Goal: Task Accomplishment & Management: Complete application form

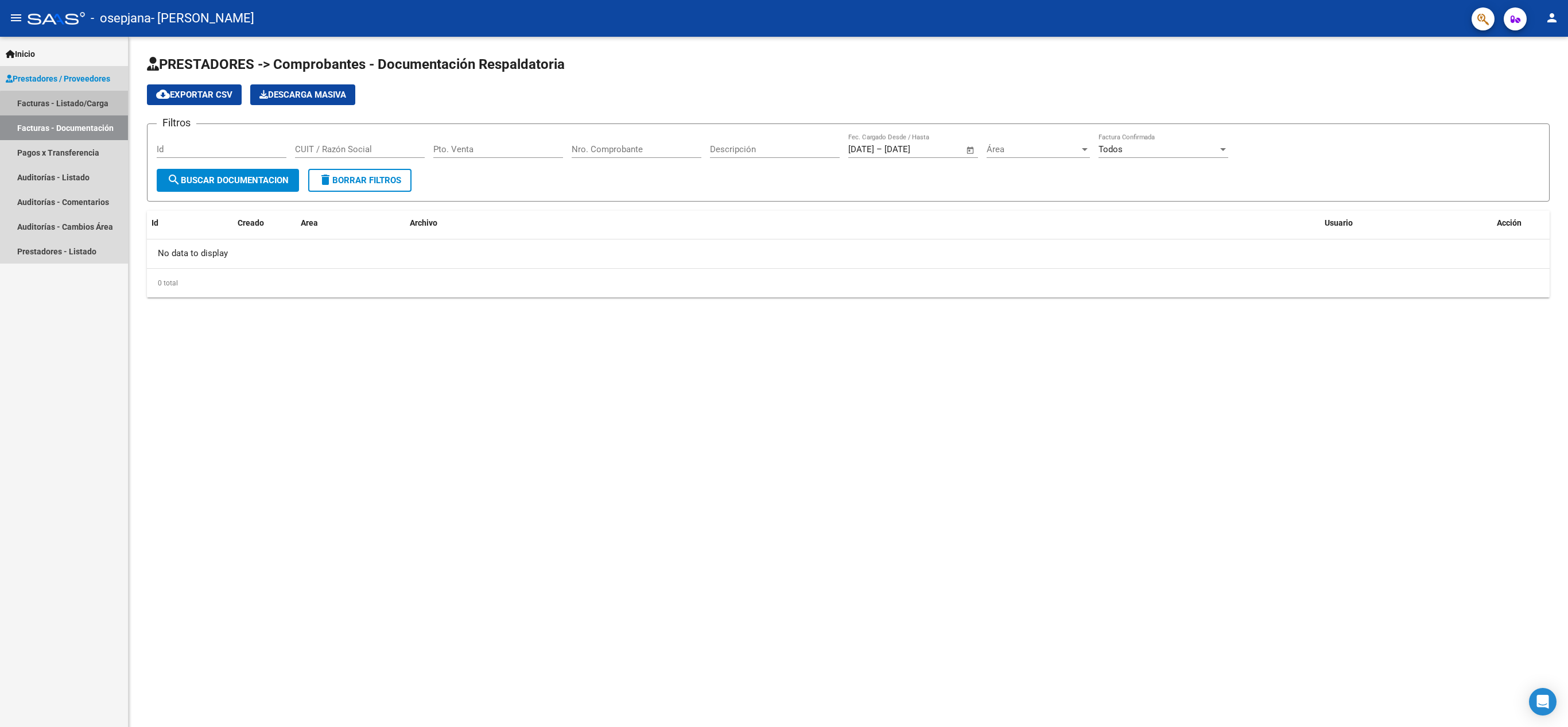
click at [70, 104] on link "Facturas - Listado/Carga" at bounding box center [64, 103] width 128 height 25
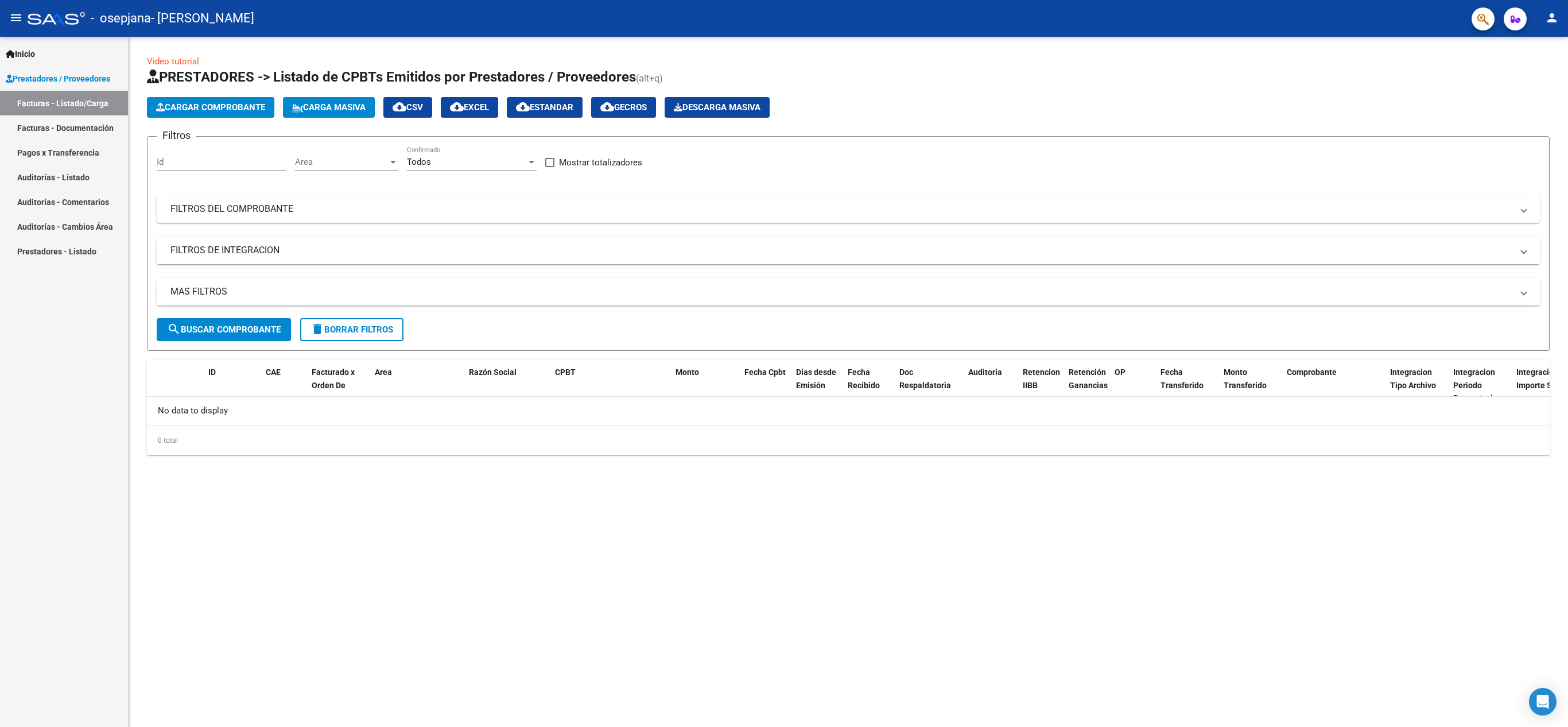
click at [176, 62] on link "Video tutorial" at bounding box center [173, 61] width 52 height 10
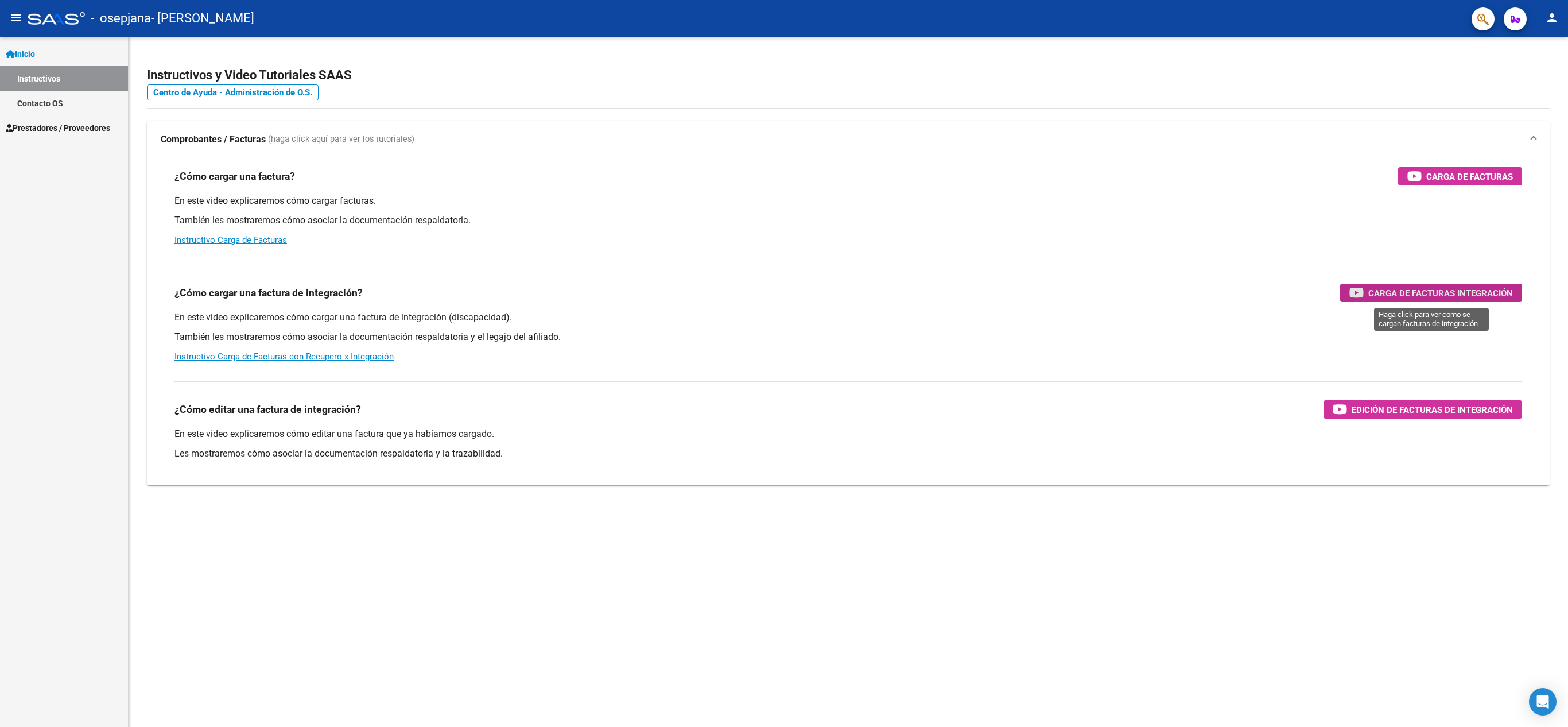
click at [1372, 287] on span "Carga de Facturas Integración" at bounding box center [1441, 293] width 144 height 14
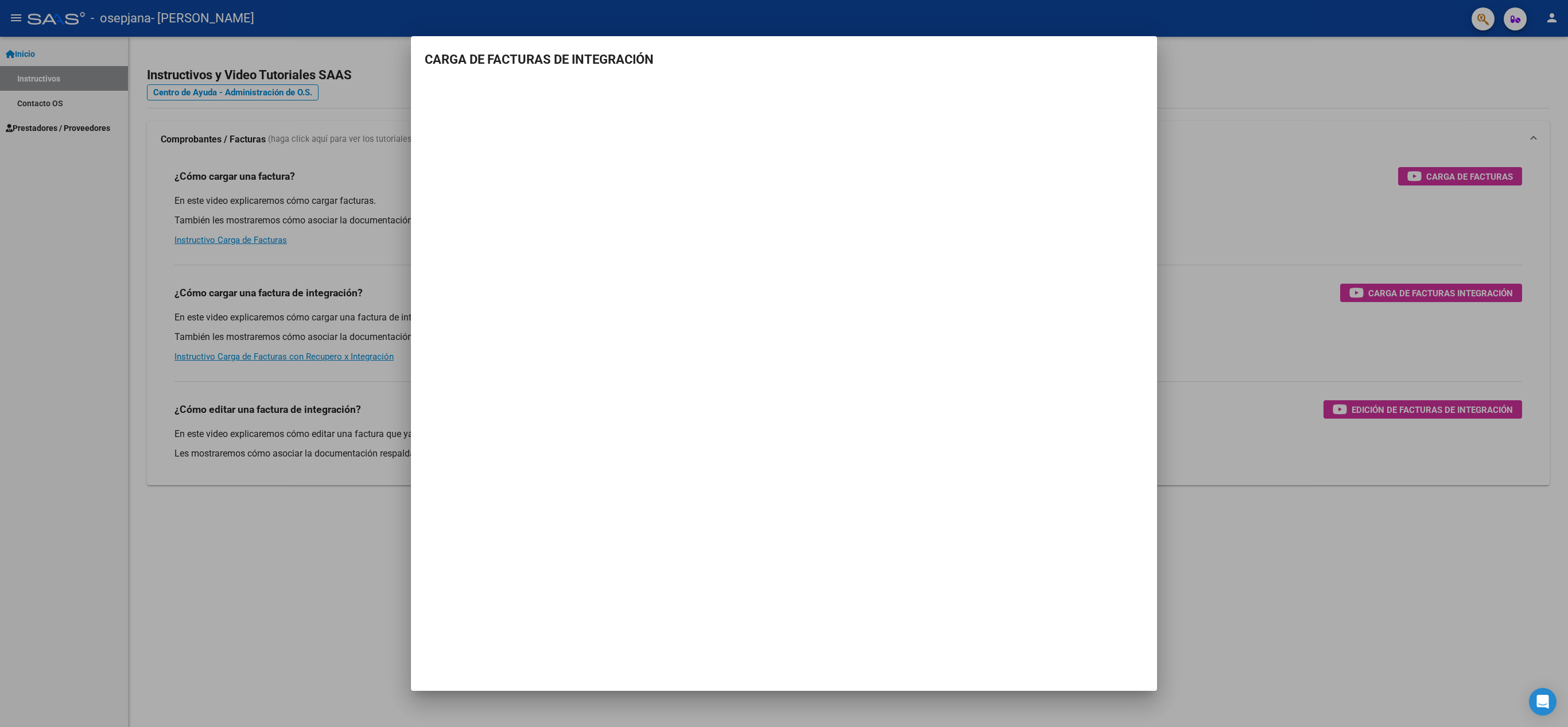
click at [319, 588] on div at bounding box center [784, 364] width 1568 height 727
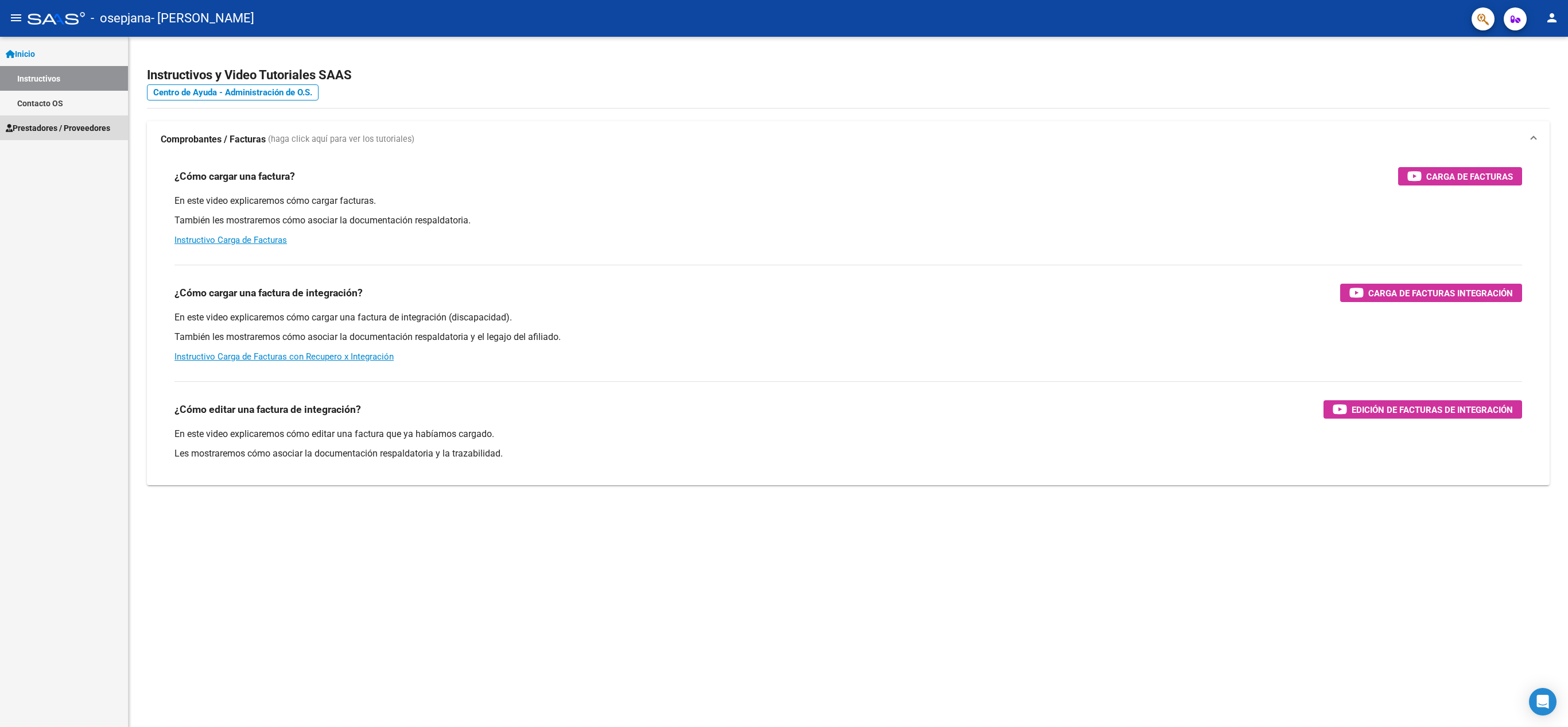
click at [76, 131] on span "Prestadores / Proveedores" at bounding box center [57, 128] width 104 height 12
click at [91, 125] on span "Prestadores / Proveedores" at bounding box center [57, 128] width 104 height 12
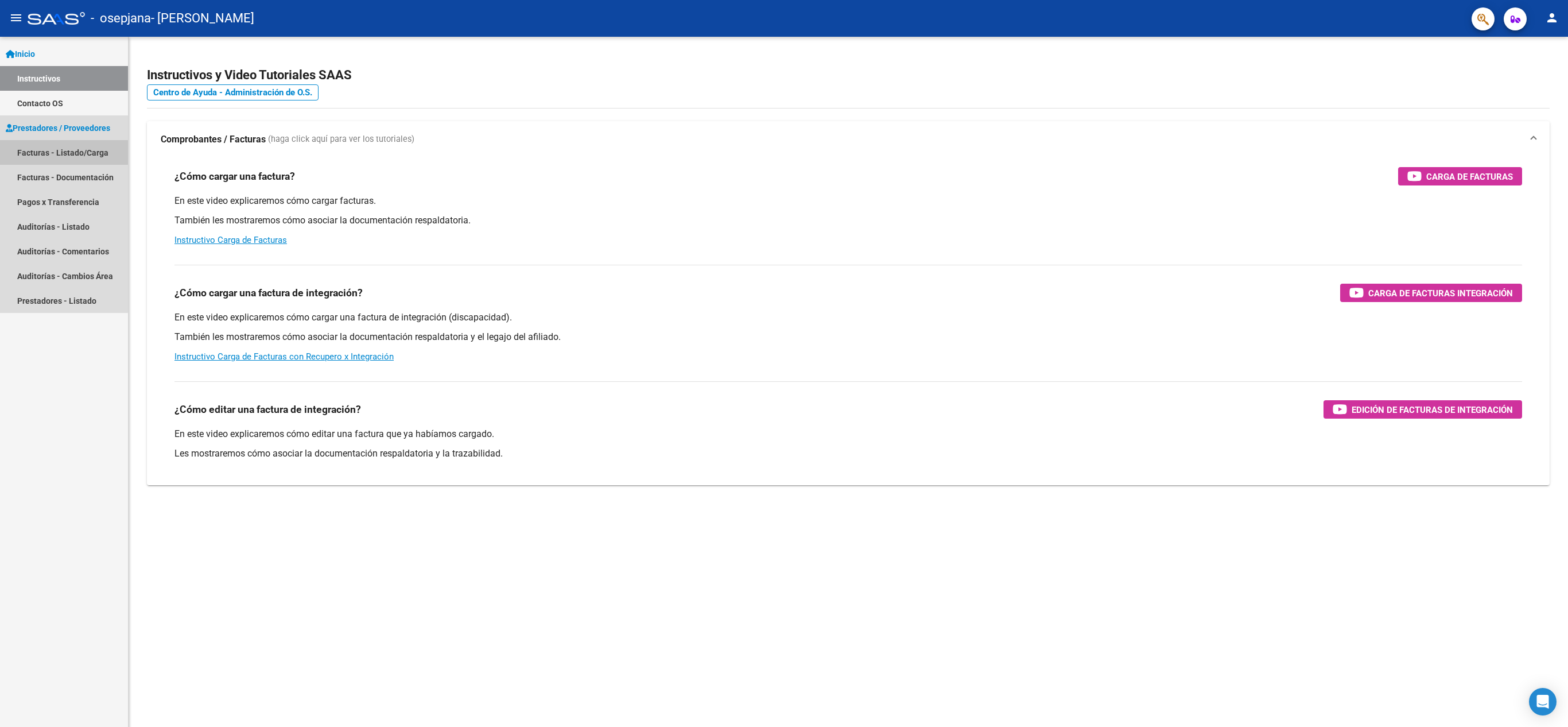
click at [88, 154] on link "Facturas - Listado/Carga" at bounding box center [64, 152] width 128 height 25
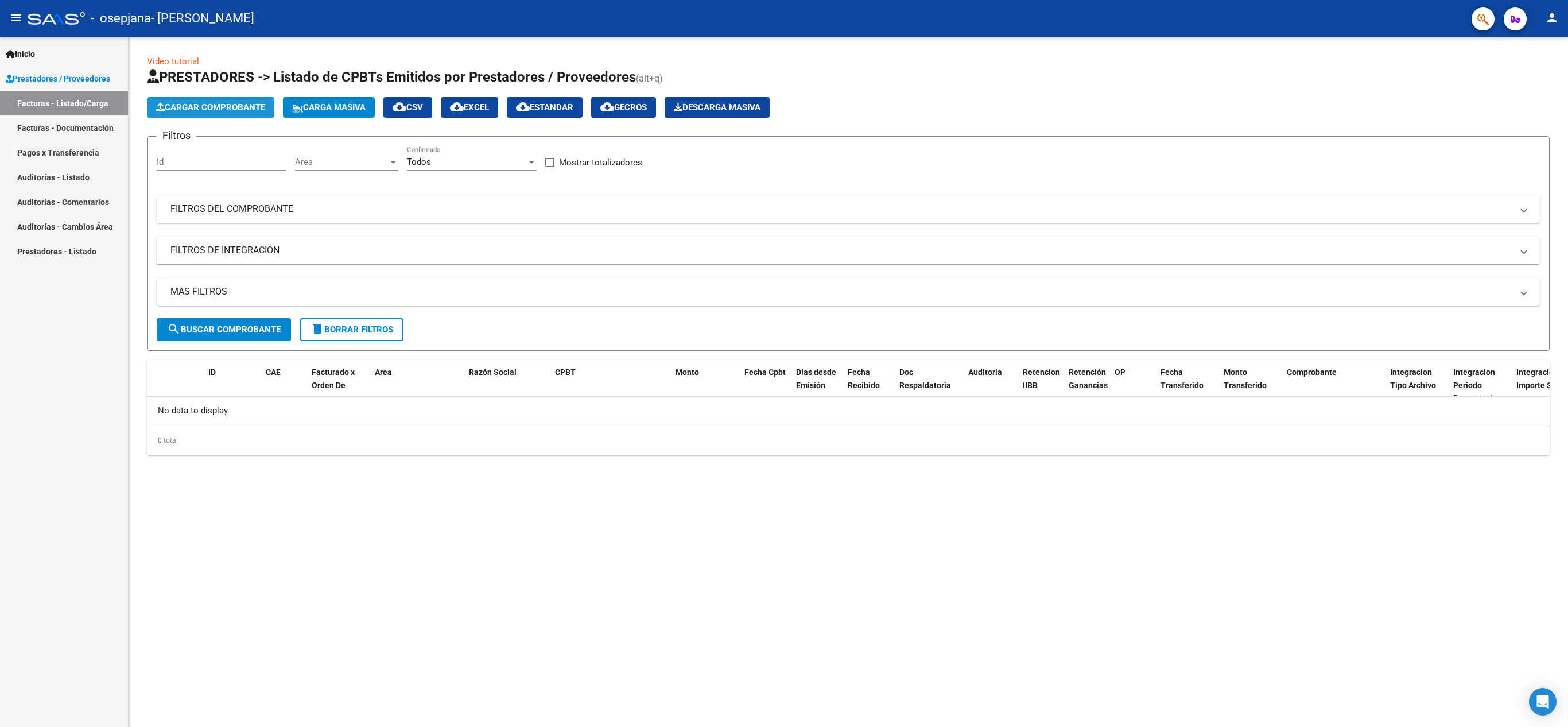
click at [222, 107] on span "Cargar Comprobante" at bounding box center [210, 107] width 109 height 10
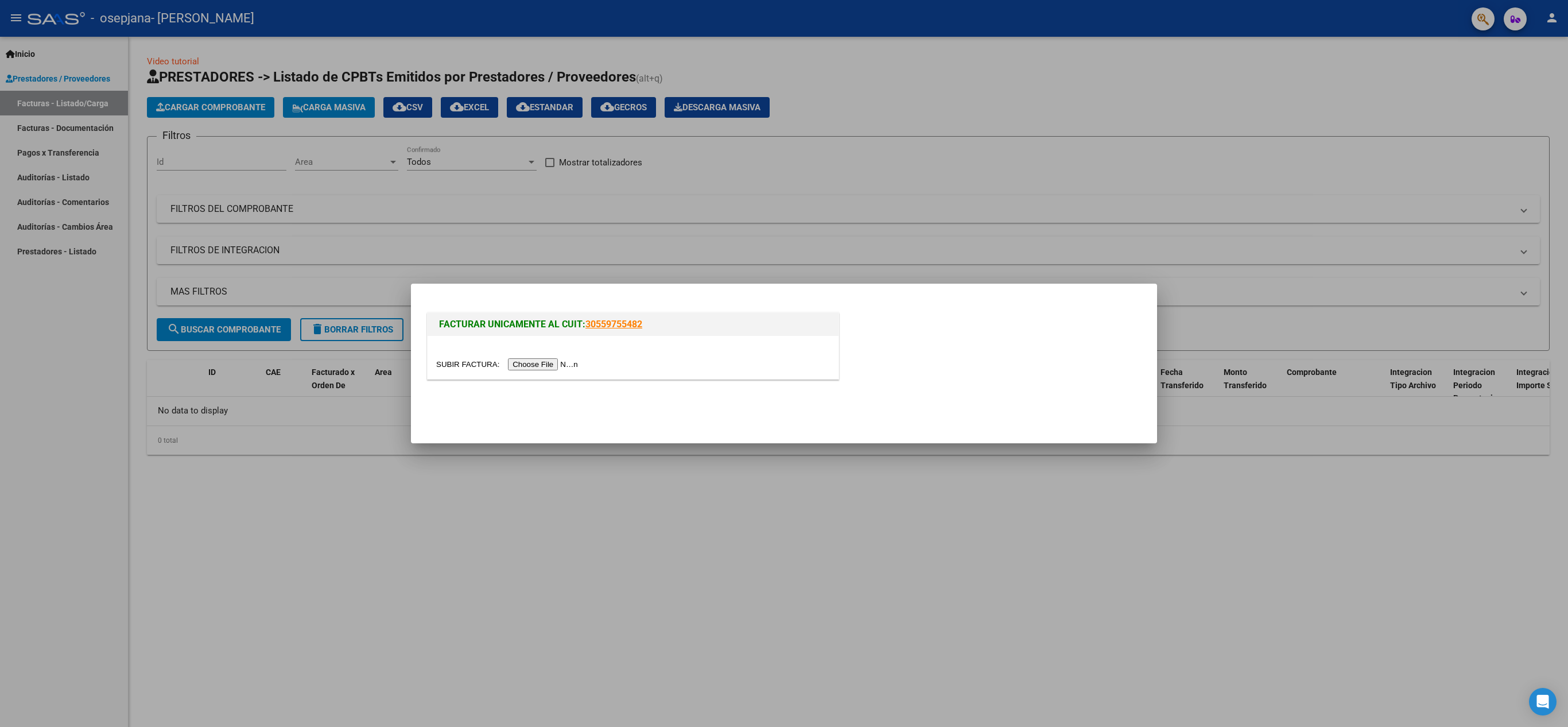
click at [552, 364] on input "file" at bounding box center [508, 364] width 145 height 12
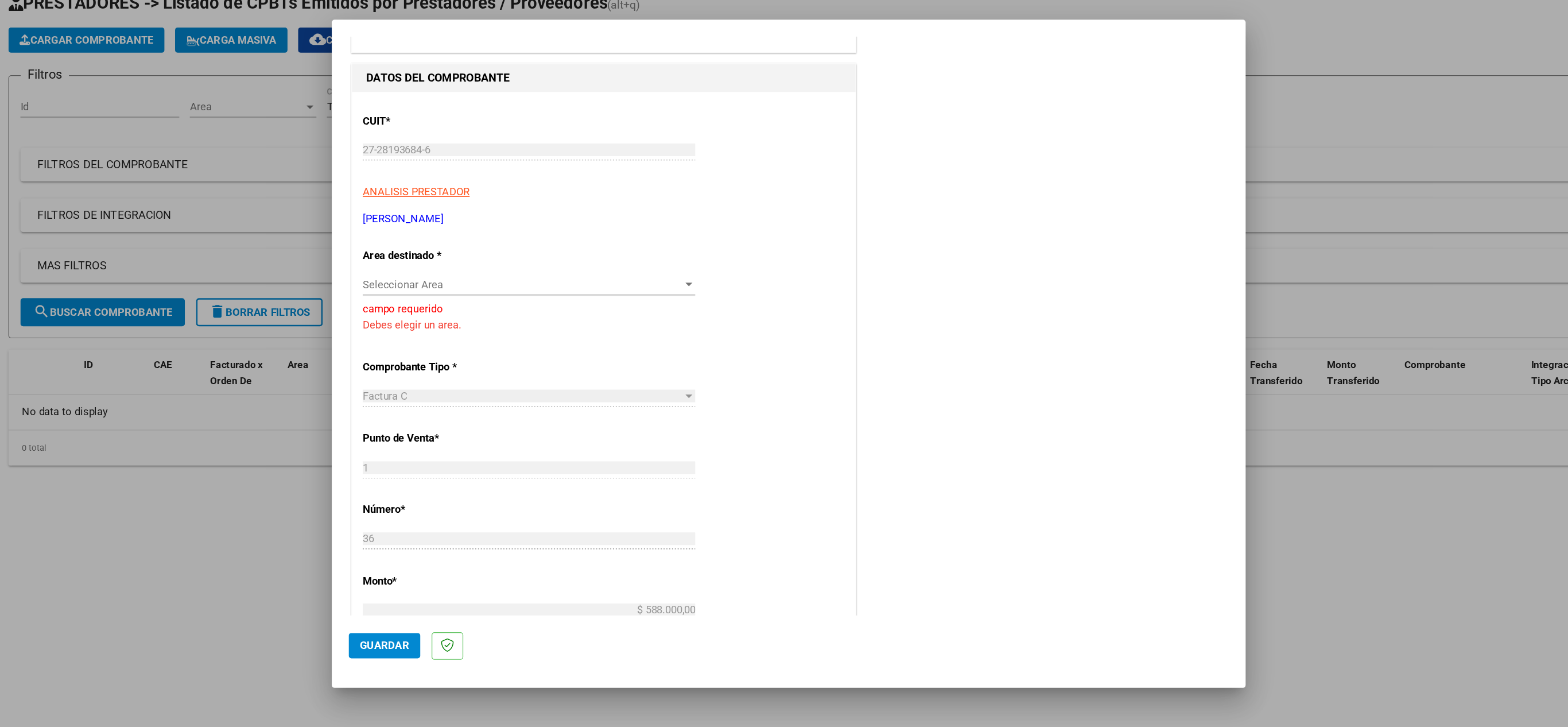
scroll to position [98, 0]
click at [672, 301] on div "Seleccionar Area Seleccionar Area" at bounding box center [572, 309] width 272 height 17
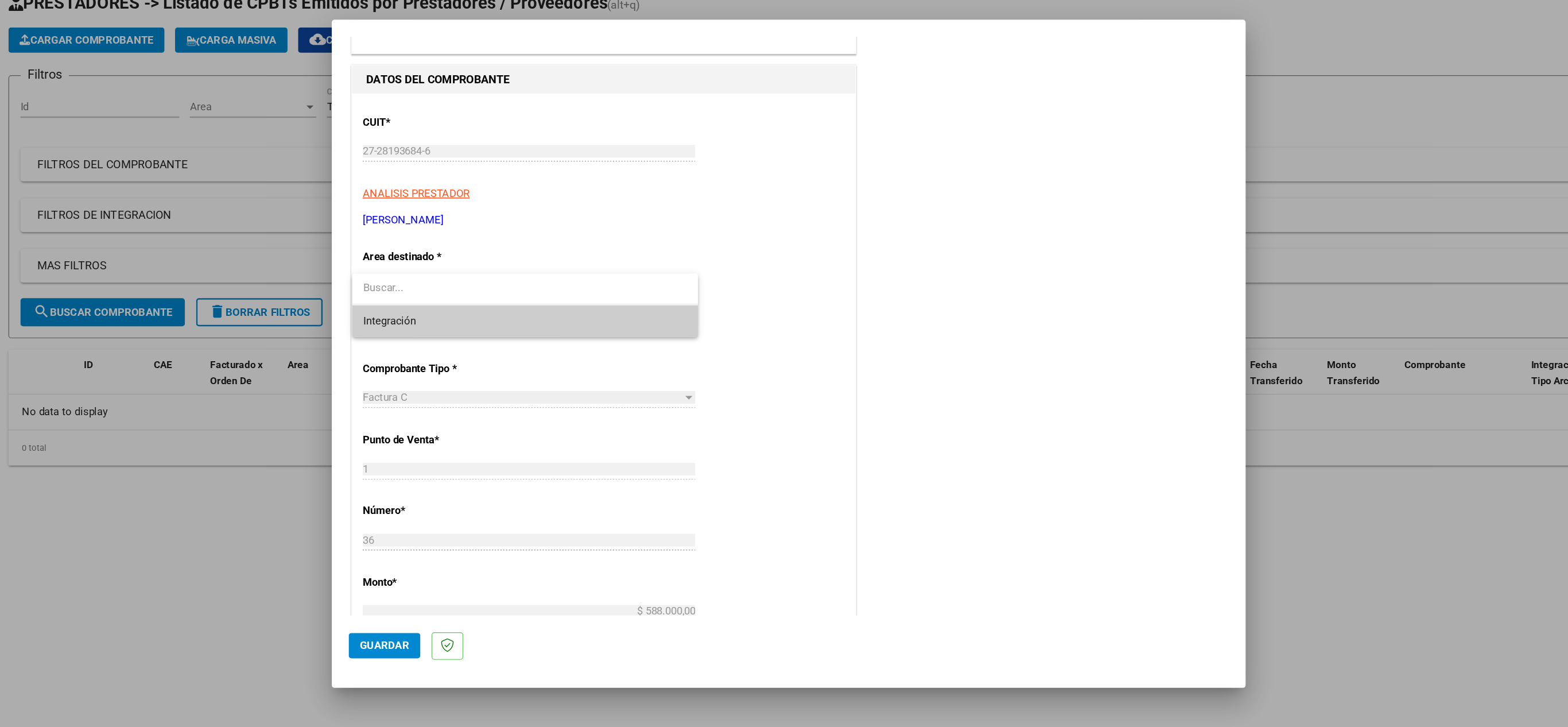
click at [523, 333] on span "Integración" at bounding box center [569, 337] width 264 height 26
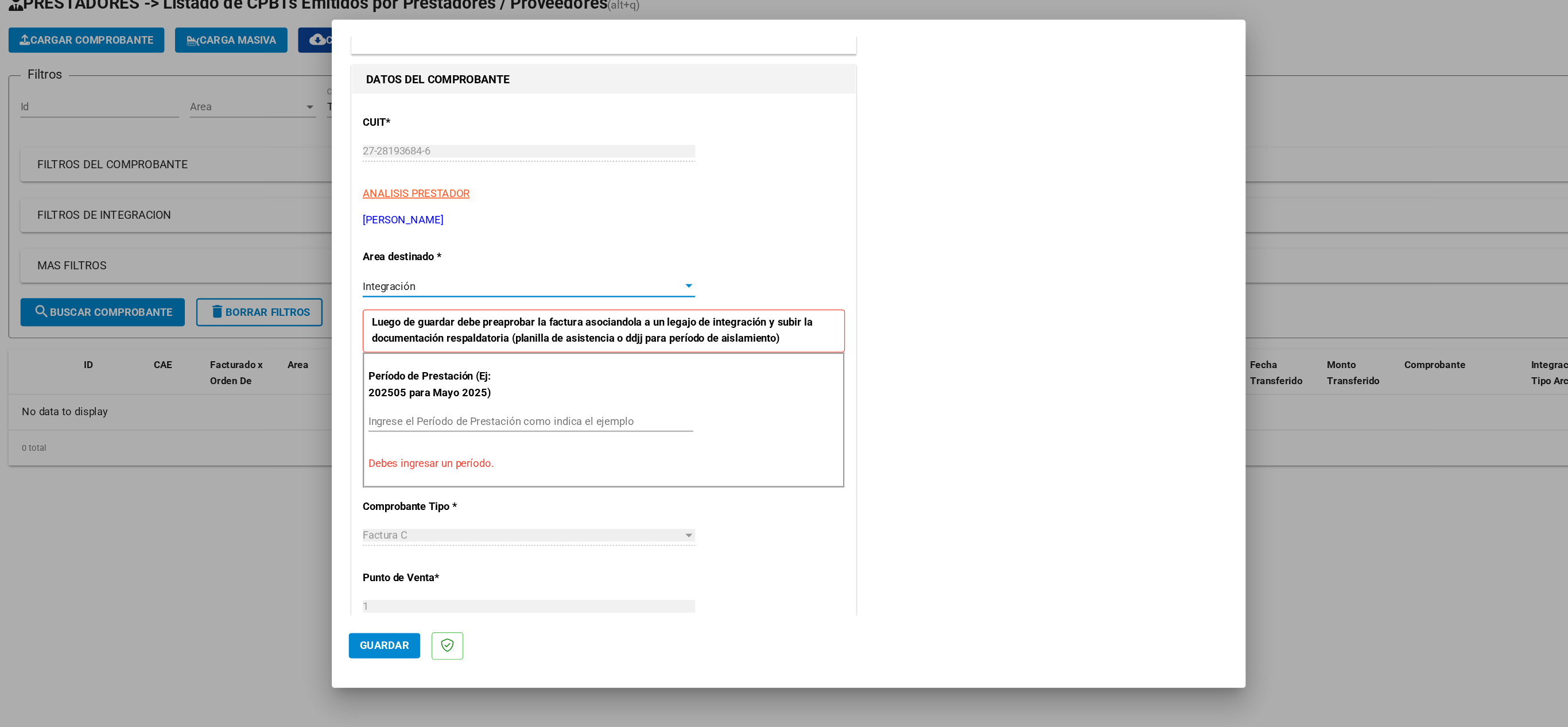
click at [530, 423] on input "Ingrese el Período de Prestación como indica el ejemplo" at bounding box center [573, 418] width 265 height 10
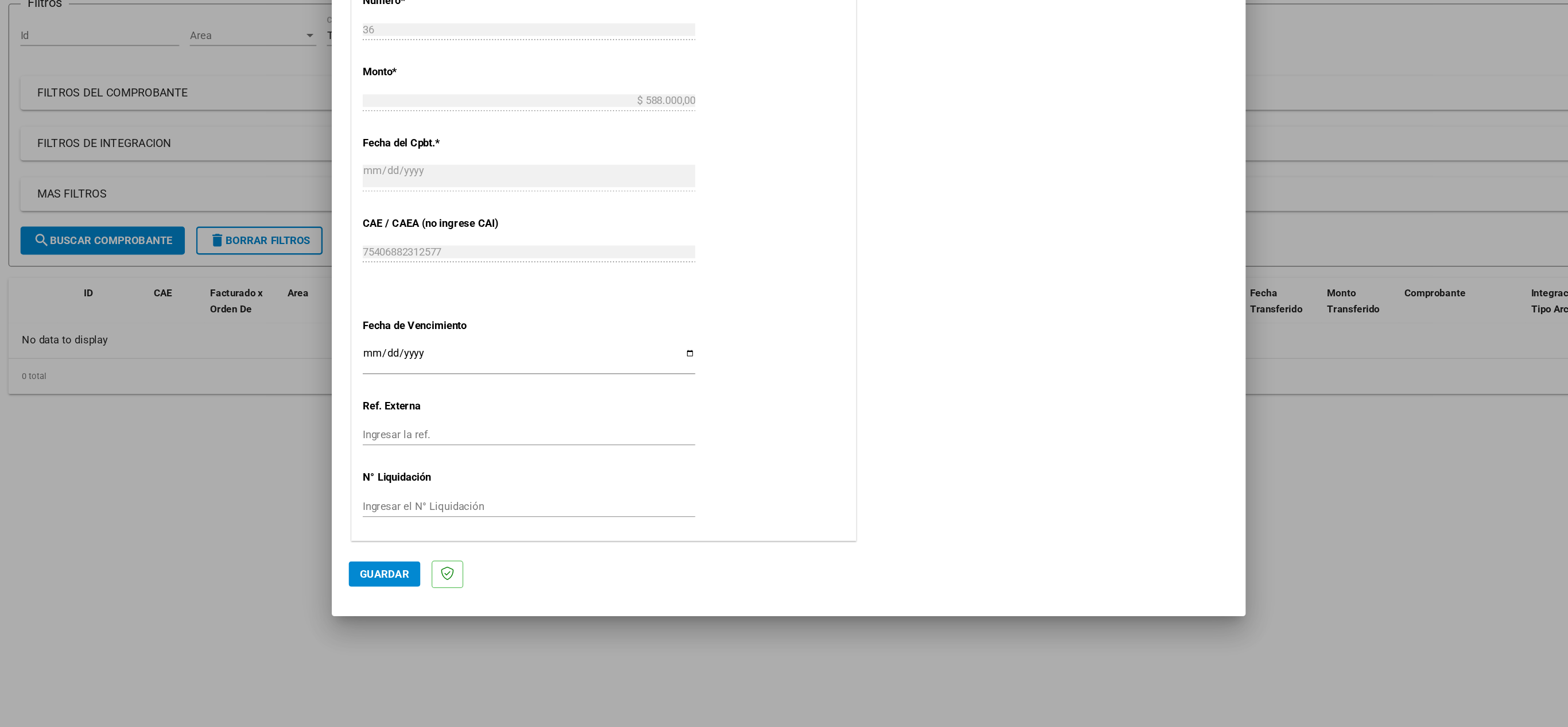
scroll to position [0, 0]
type input "202509"
click at [447, 599] on span "Guardar" at bounding box center [454, 601] width 40 height 10
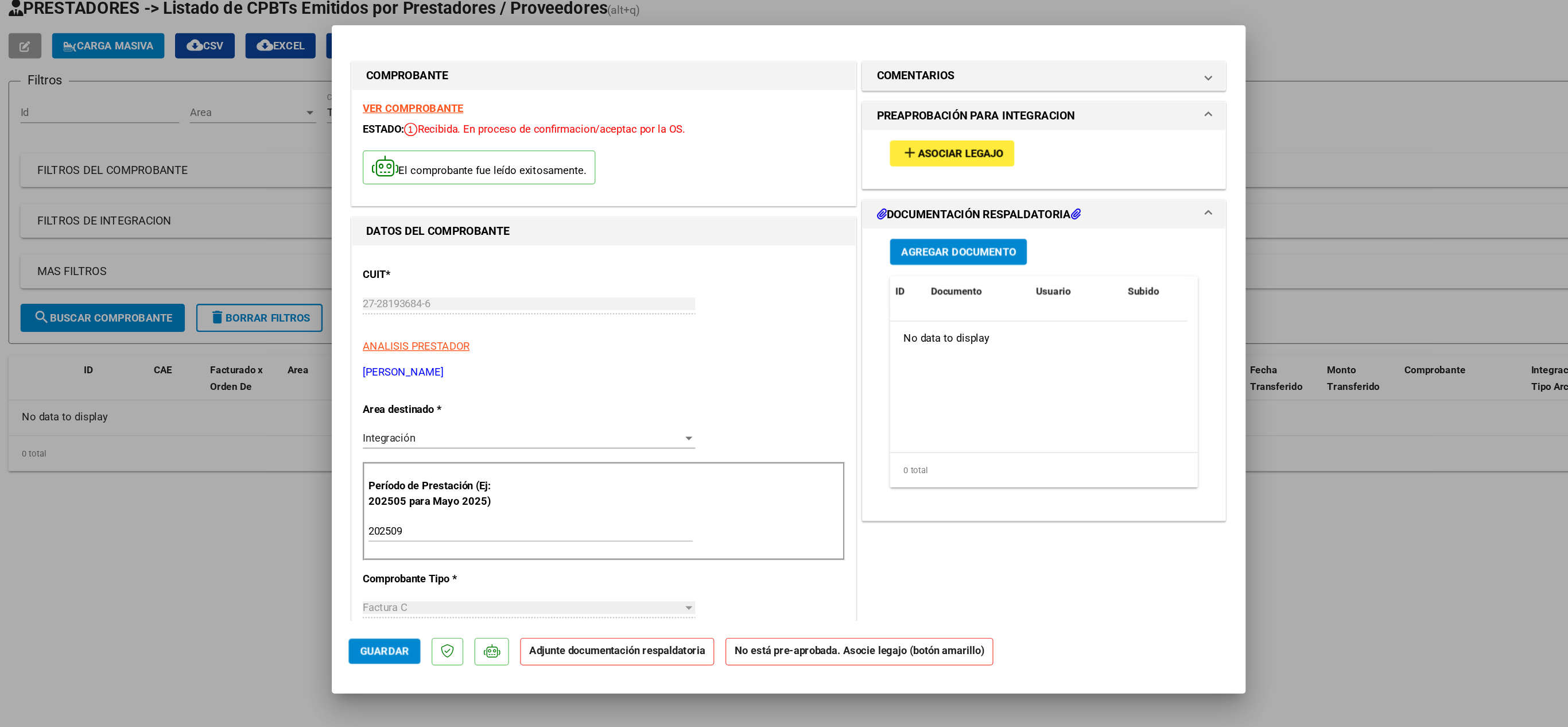
click at [924, 188] on button "add Asociar Legajo" at bounding box center [918, 196] width 102 height 21
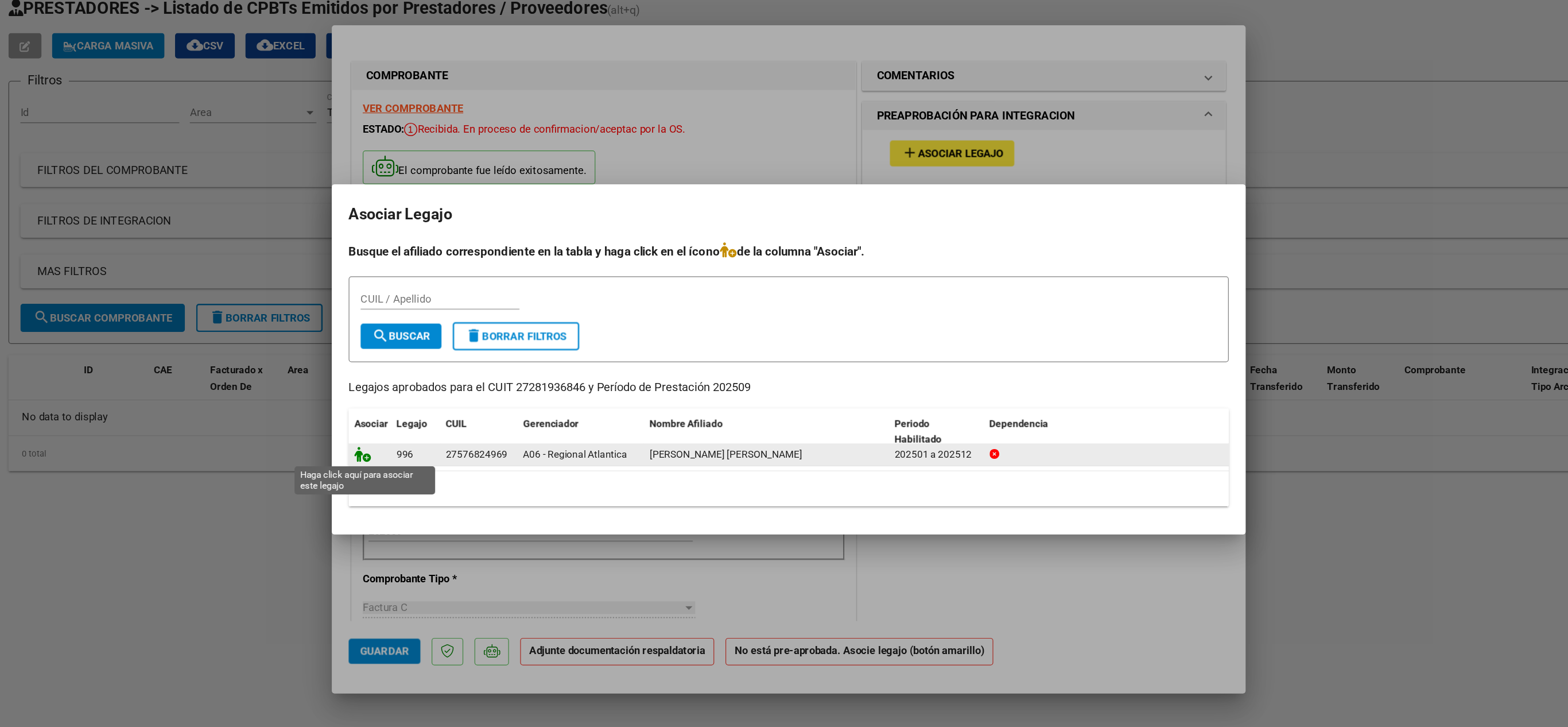
click at [435, 439] on icon at bounding box center [436, 441] width 14 height 12
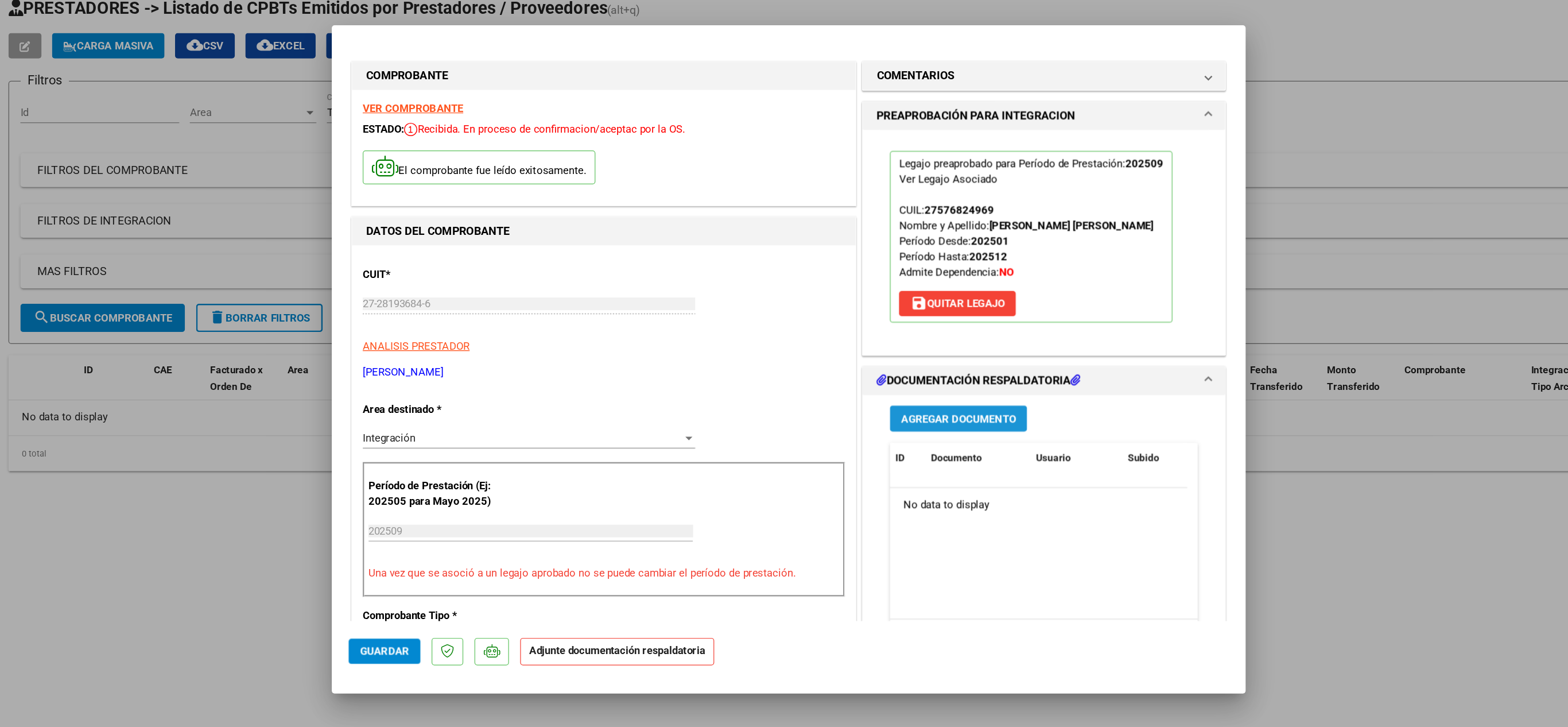
click at [910, 413] on span "Agregar Documento" at bounding box center [923, 412] width 94 height 10
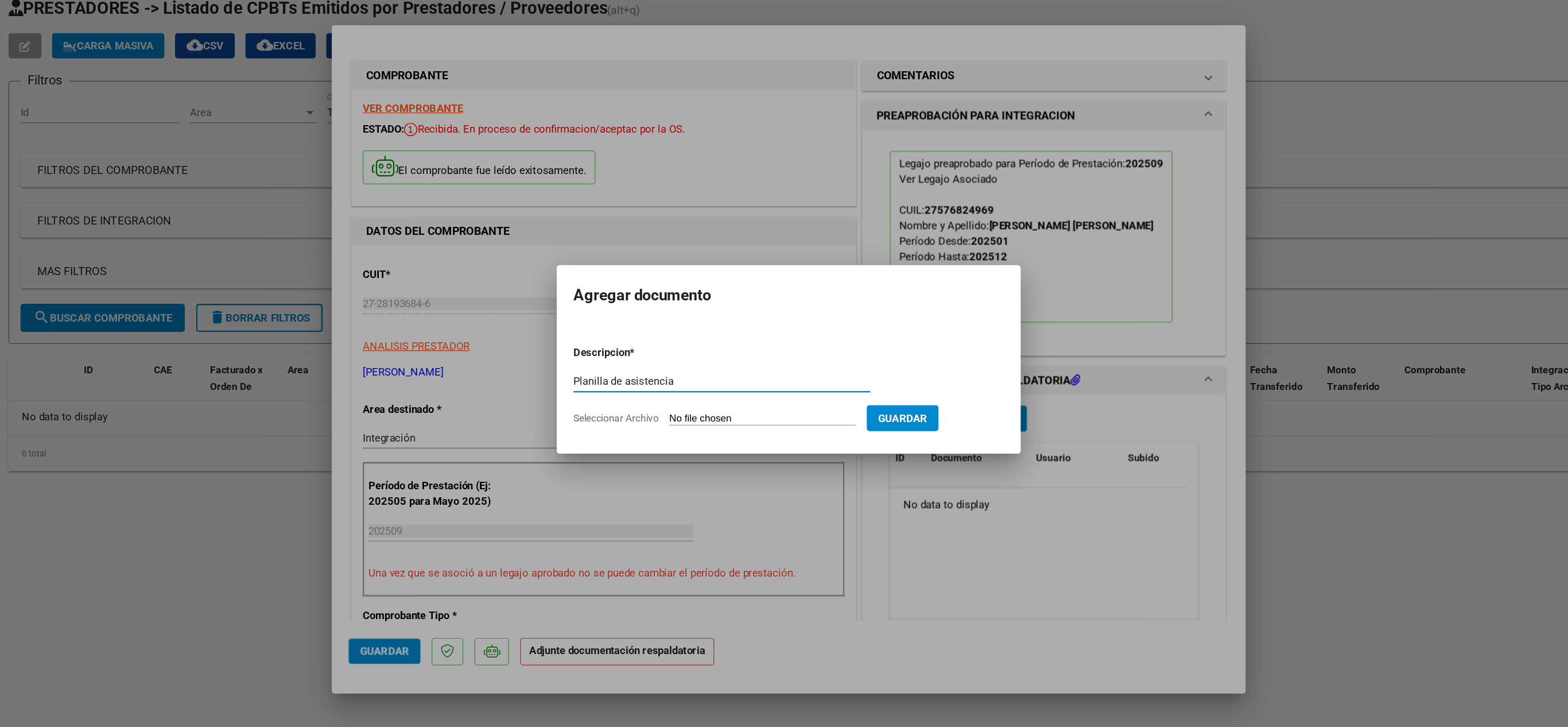
type input "Planilla de asistencia"
click at [748, 410] on input "Seleccionar Archivo" at bounding box center [763, 412] width 152 height 11
type input "C:\fakepath\planilla de asistencia Septiembre Dana 2025.pdf"
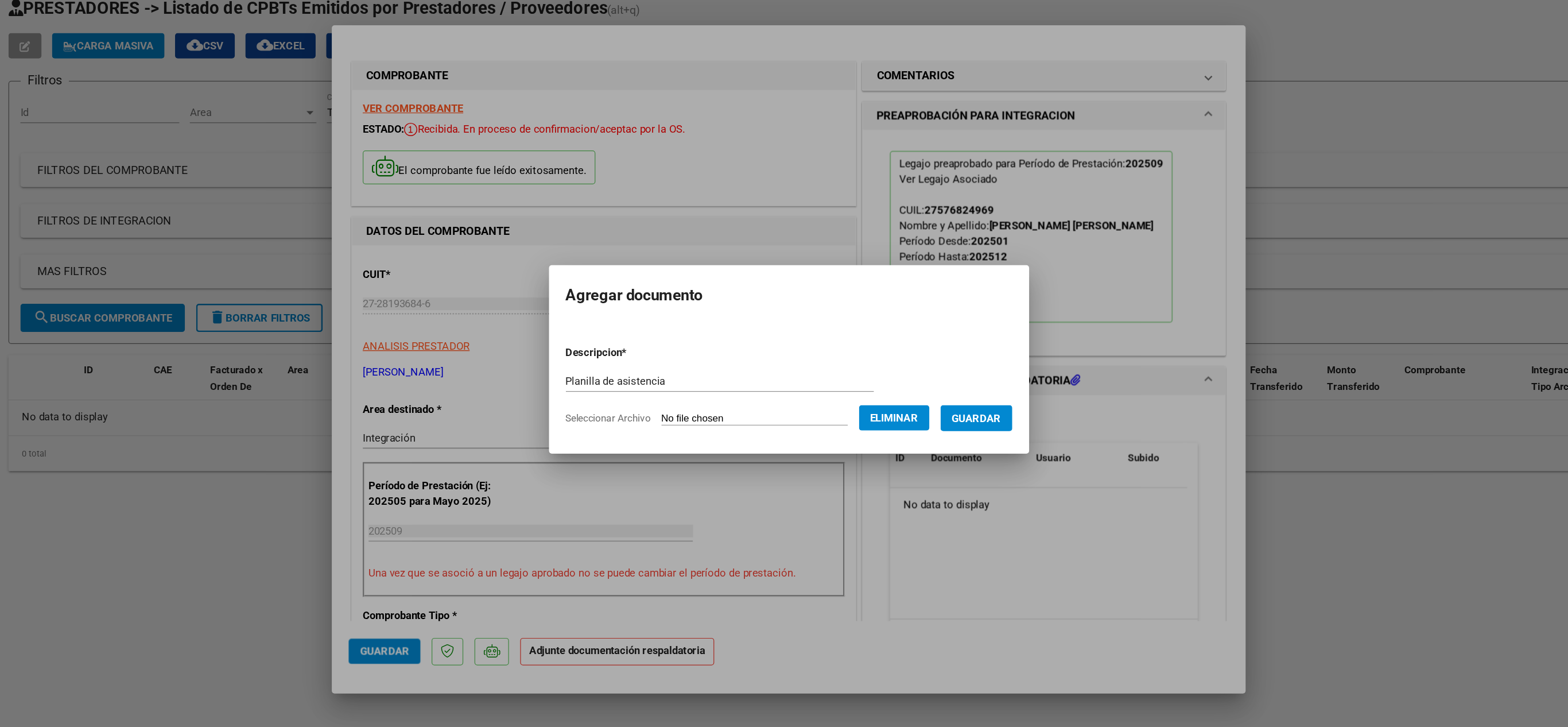
click at [950, 407] on span "Guardar" at bounding box center [937, 412] width 40 height 10
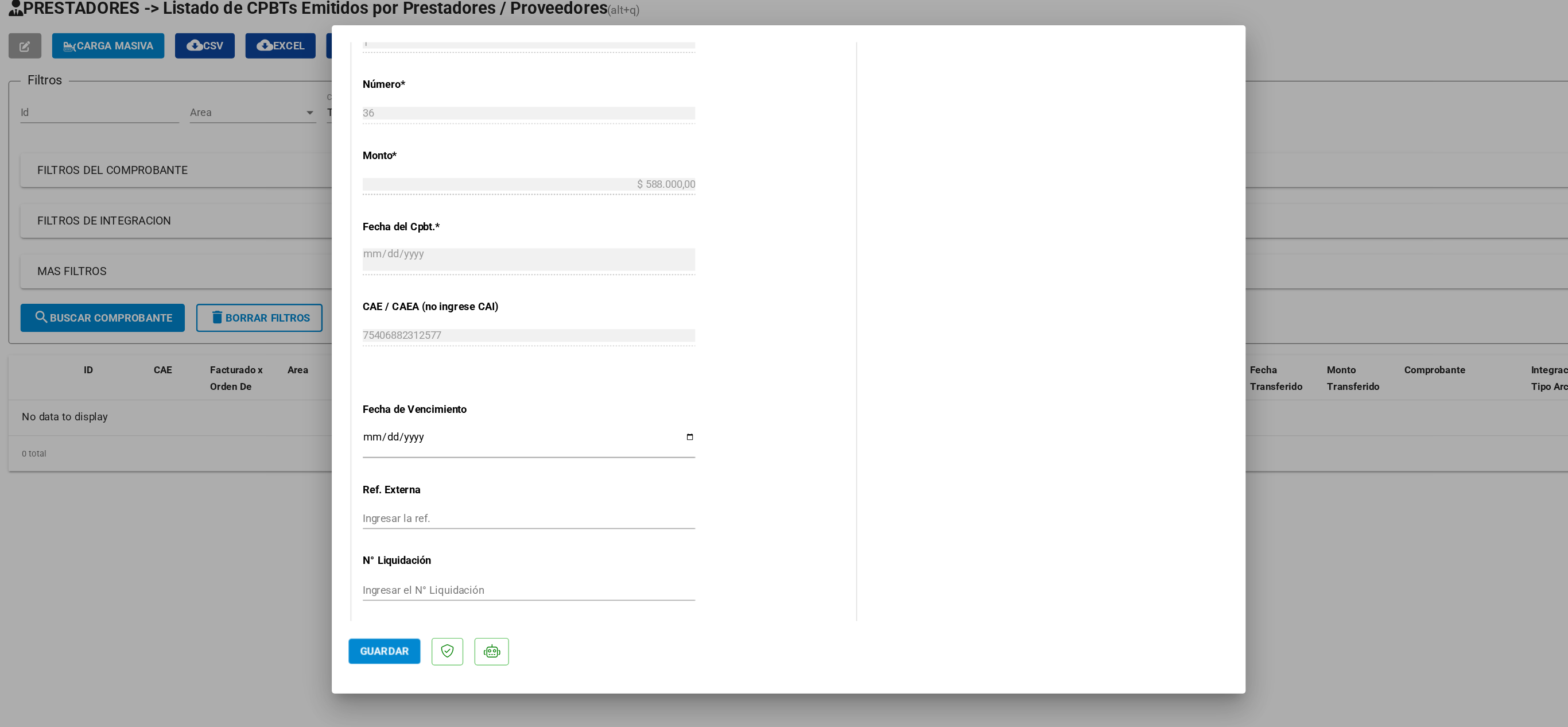
scroll to position [563, 0]
click at [454, 604] on span "Guardar" at bounding box center [454, 601] width 40 height 10
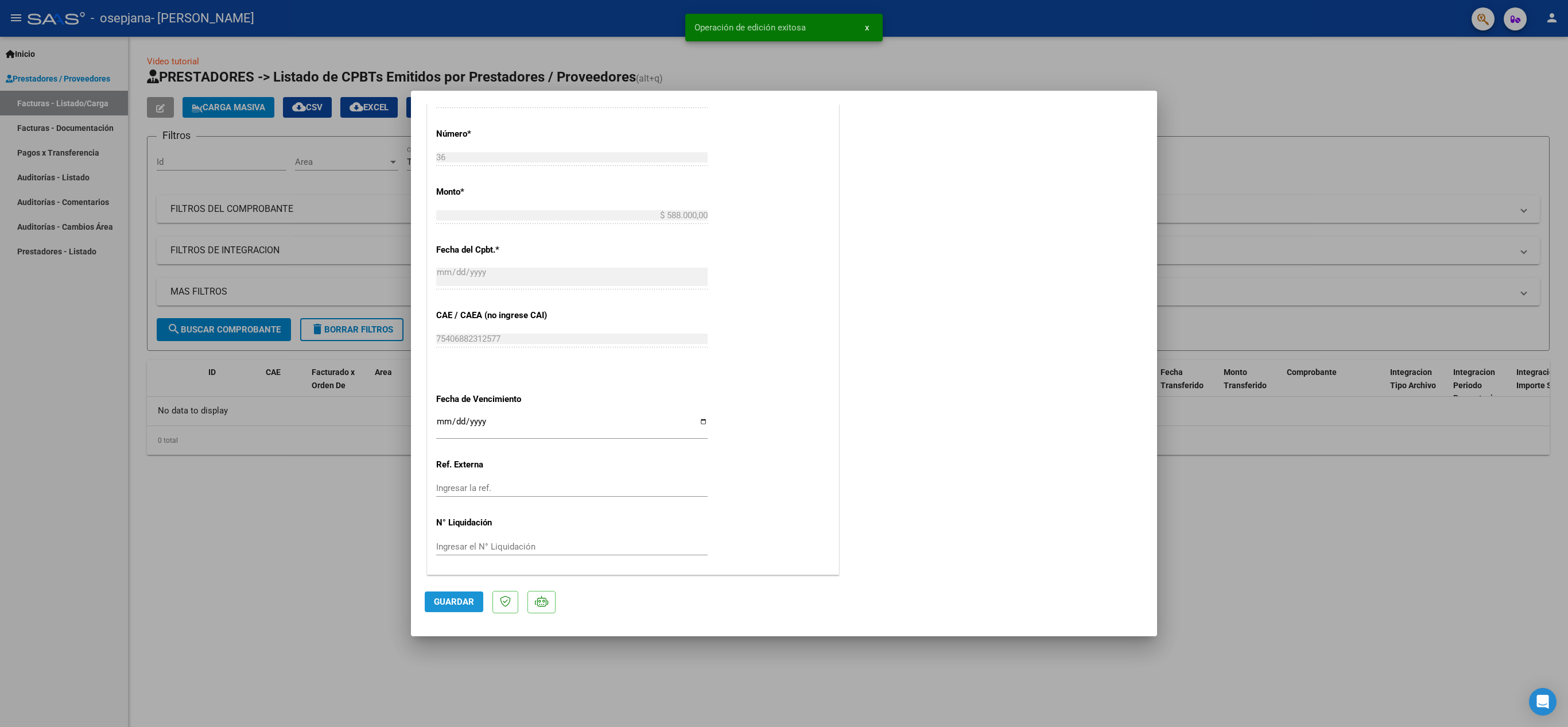
click at [443, 604] on span "Guardar" at bounding box center [454, 601] width 40 height 10
click at [201, 522] on div at bounding box center [784, 364] width 1568 height 727
